Goal: Task Accomplishment & Management: Use online tool/utility

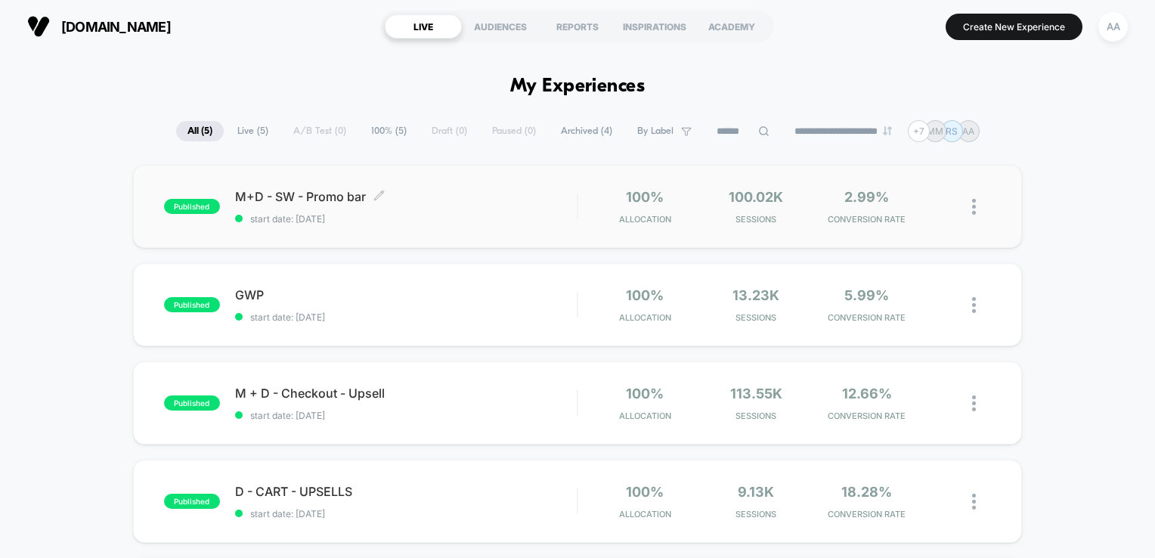
click at [185, 209] on span "published" at bounding box center [192, 206] width 56 height 15
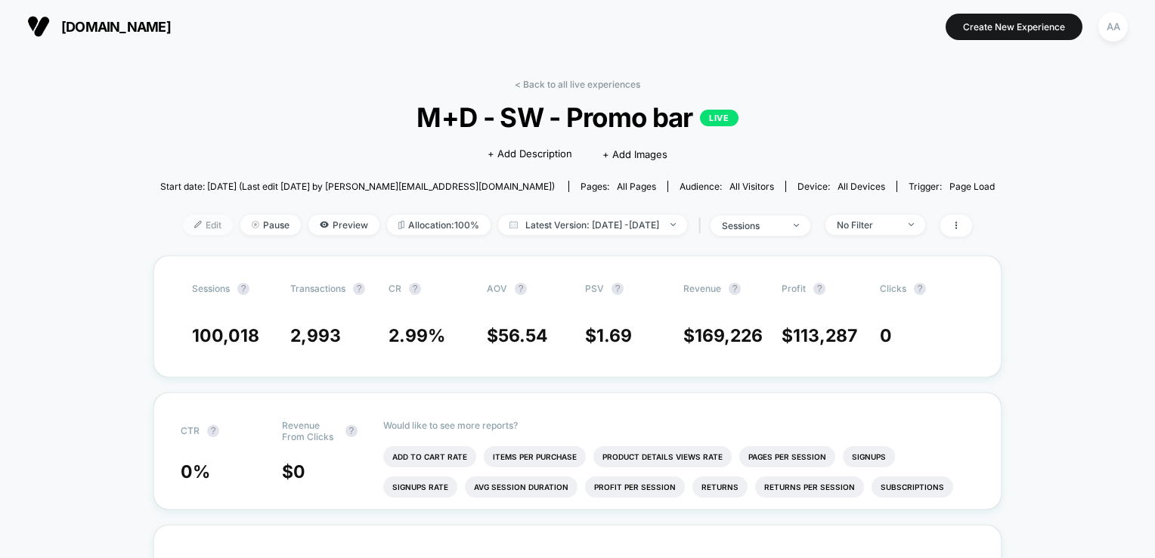
click at [194, 228] on img at bounding box center [198, 225] width 8 height 8
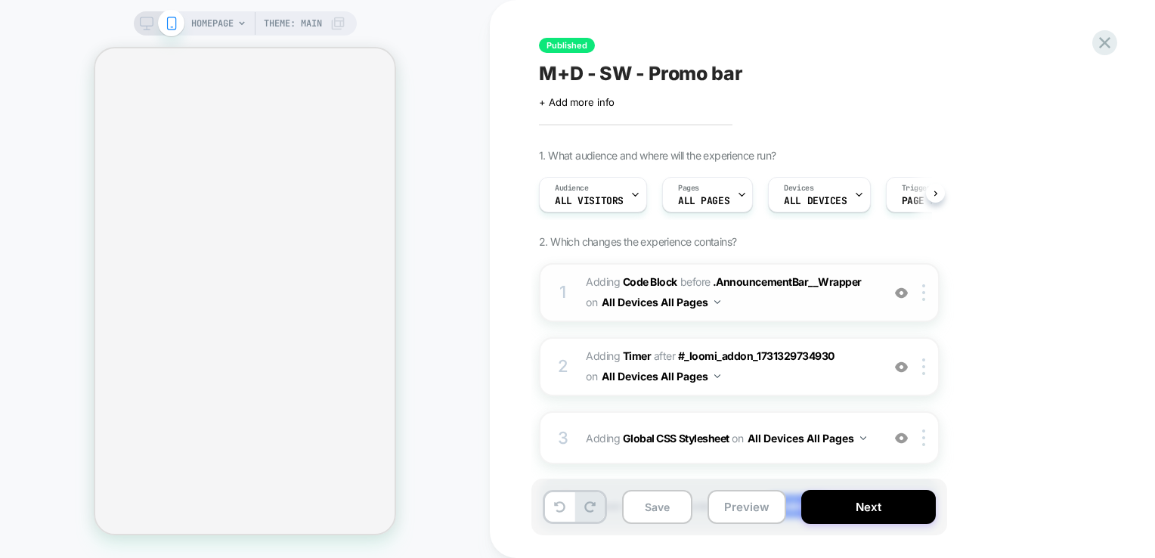
click at [559, 297] on div "1" at bounding box center [562, 292] width 15 height 30
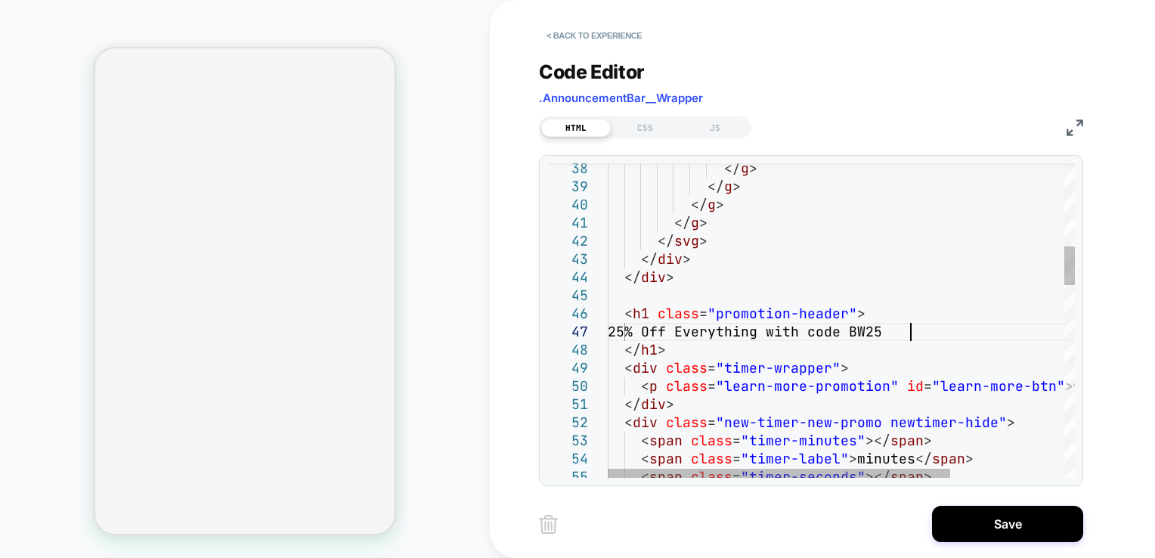
scroll to position [109, 301]
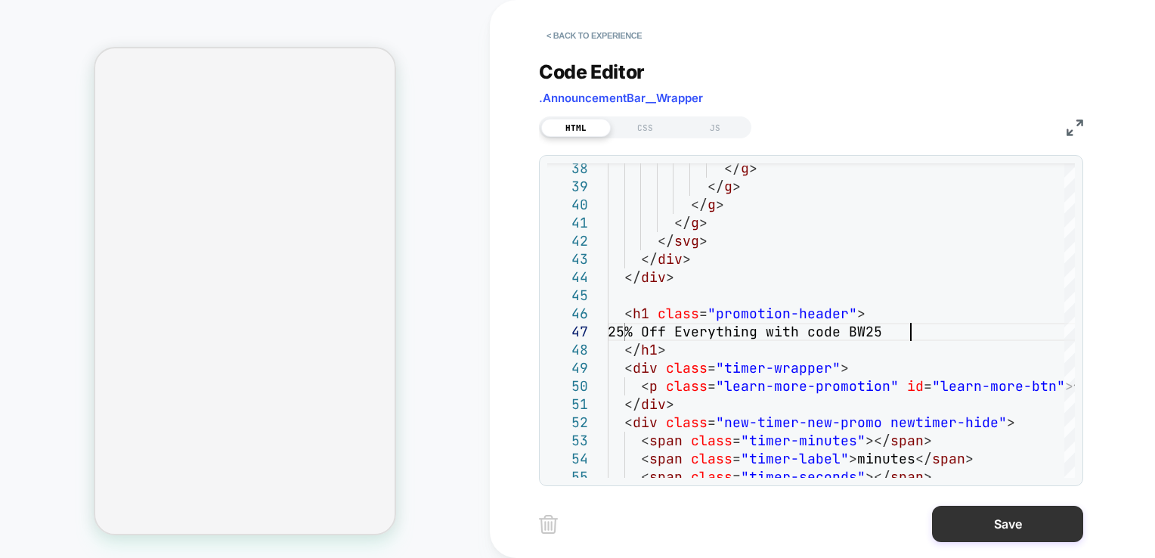
type textarea "**********"
click at [1009, 535] on button "Save" at bounding box center [1007, 524] width 151 height 36
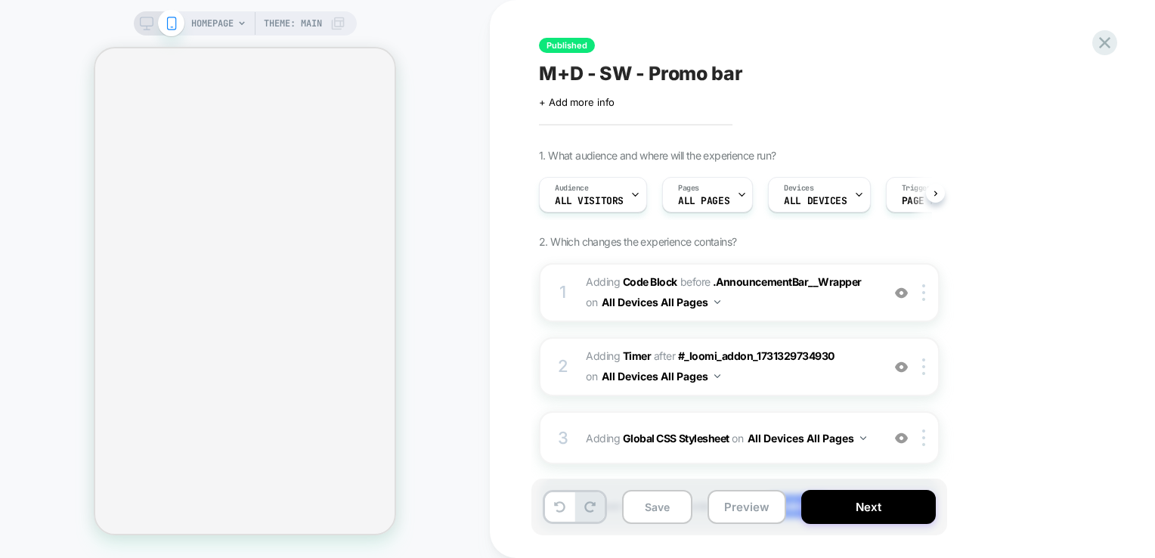
scroll to position [0, 0]
click at [568, 295] on div "1" at bounding box center [562, 292] width 15 height 30
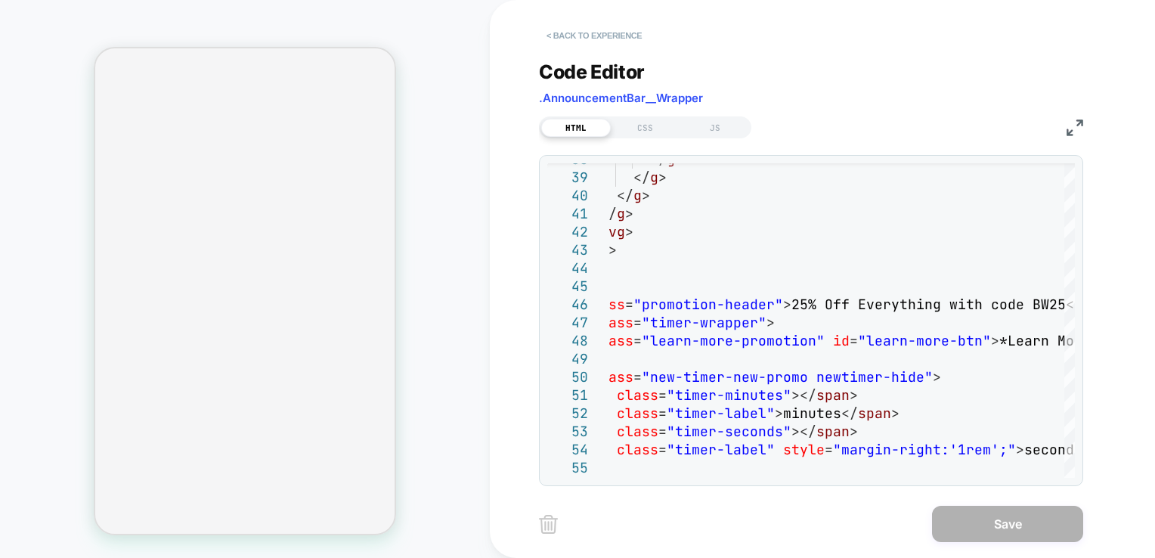
click at [573, 39] on button "< Back to experience" at bounding box center [594, 35] width 110 height 24
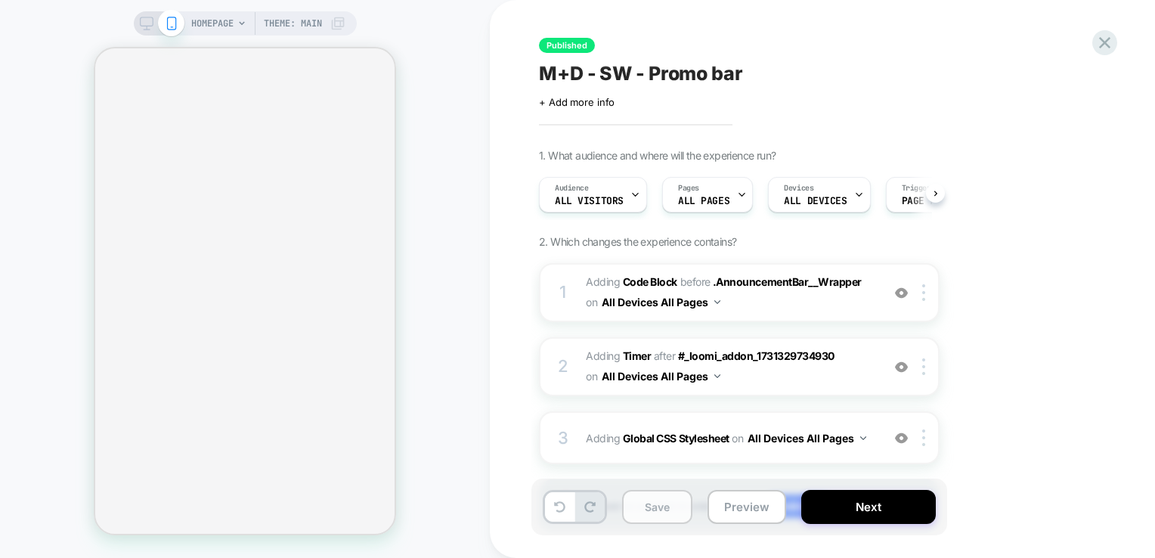
click at [666, 509] on button "Save" at bounding box center [657, 507] width 70 height 34
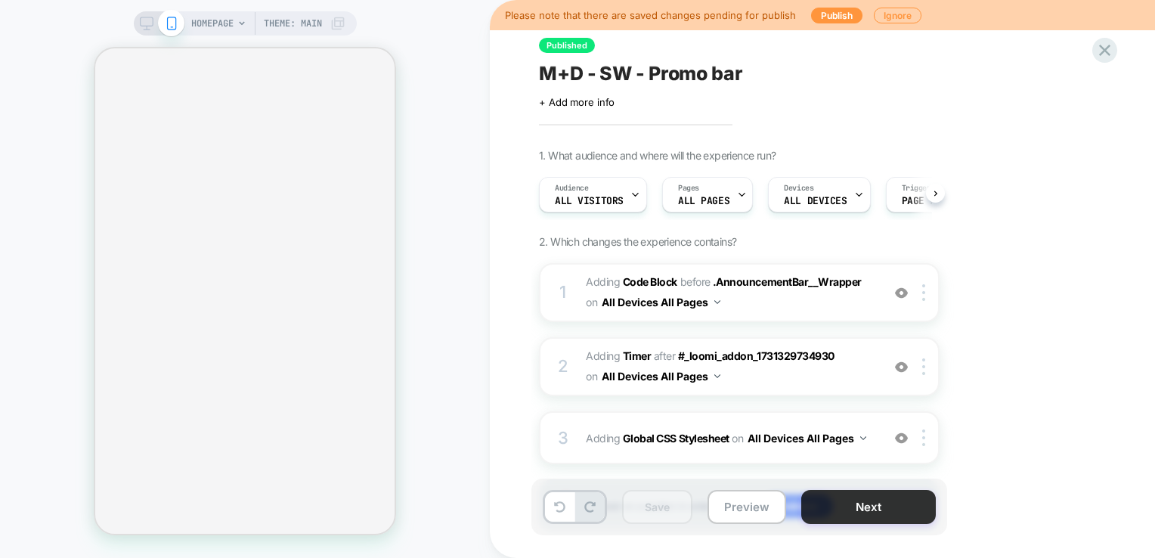
click at [863, 511] on button "Next" at bounding box center [868, 507] width 135 height 34
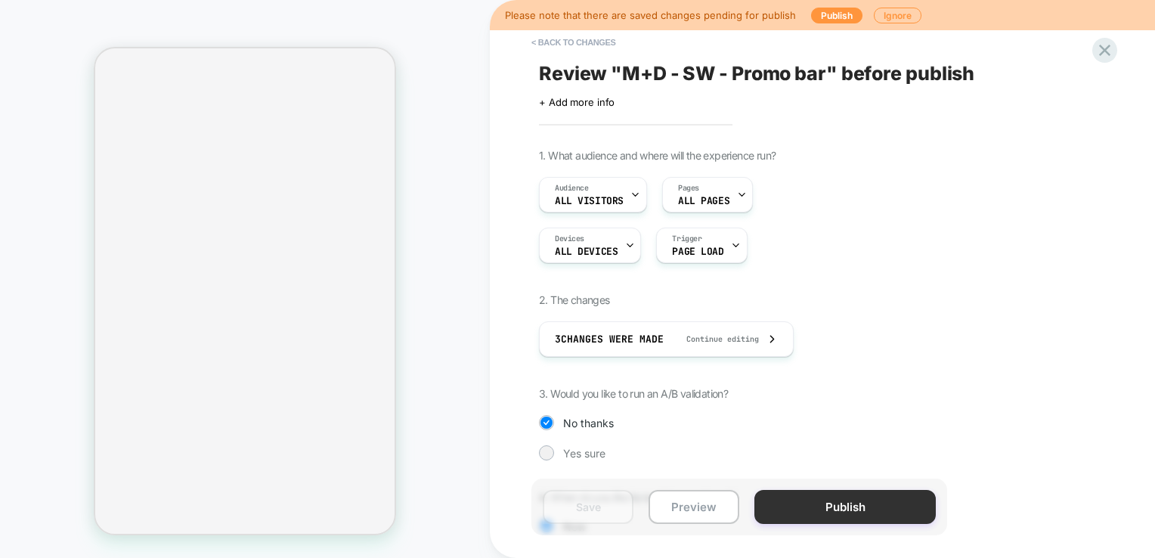
click at [850, 510] on button "Publish" at bounding box center [844, 507] width 181 height 34
click at [816, 500] on button "Publish" at bounding box center [844, 507] width 181 height 34
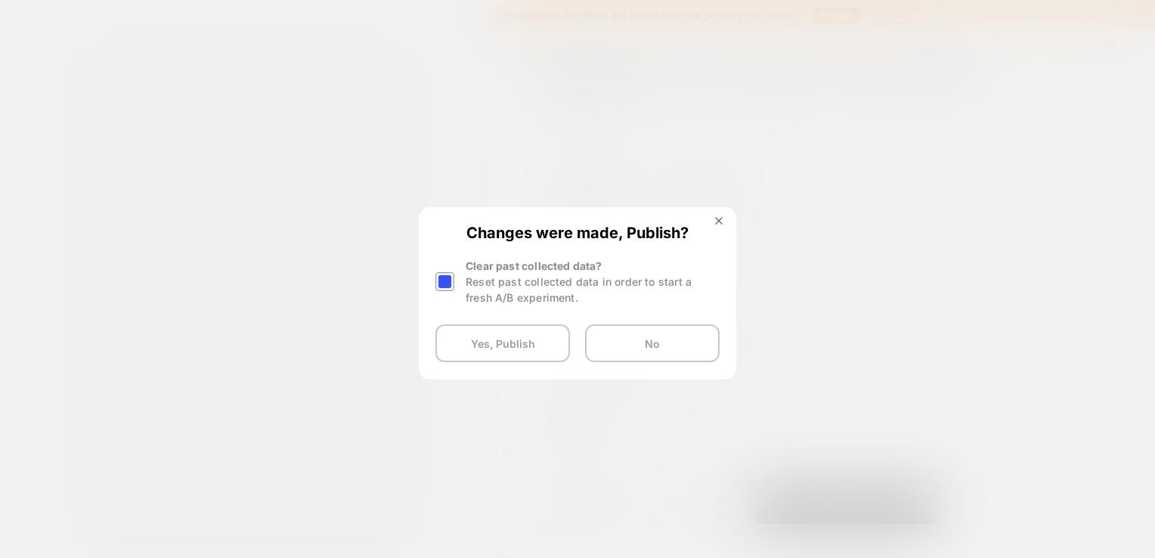
click at [439, 282] on div at bounding box center [444, 281] width 19 height 19
click at [491, 350] on button "Yes, Publish" at bounding box center [502, 343] width 135 height 38
